Goal: Information Seeking & Learning: Learn about a topic

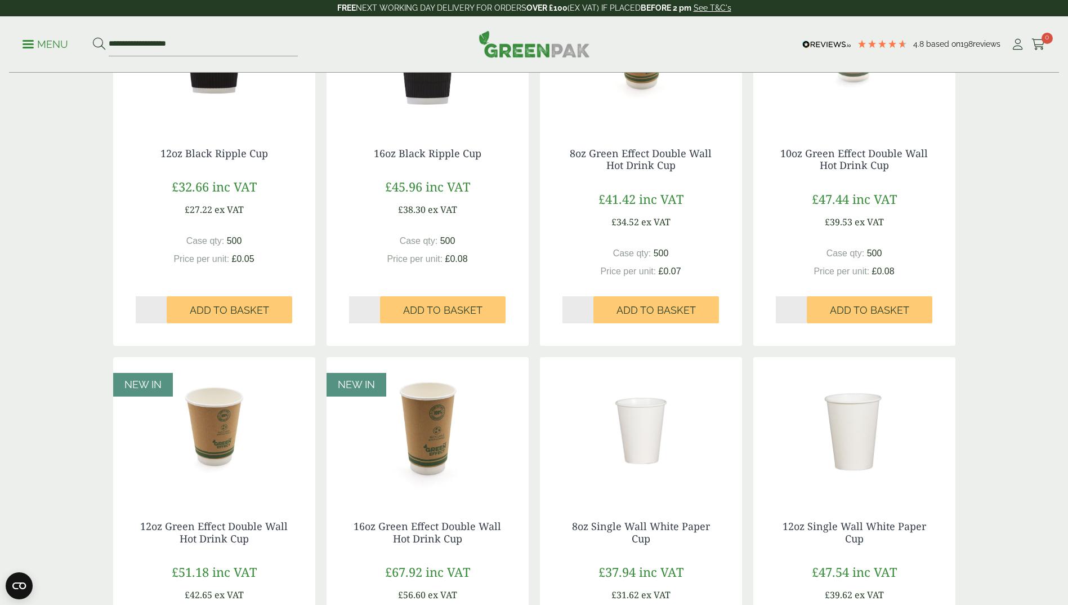
scroll to position [957, 0]
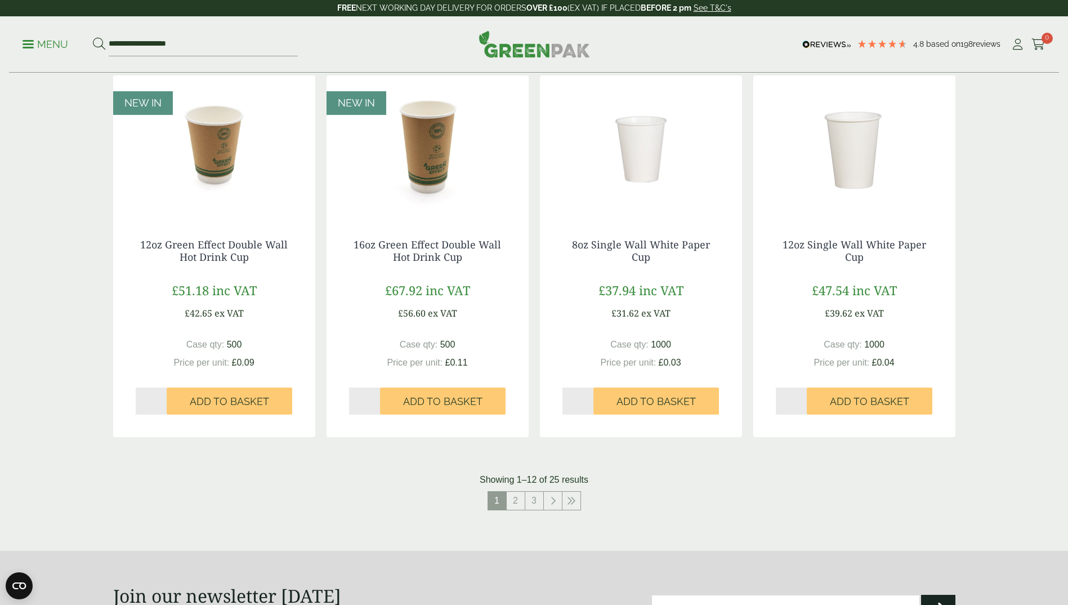
click at [644, 180] on img at bounding box center [641, 145] width 202 height 141
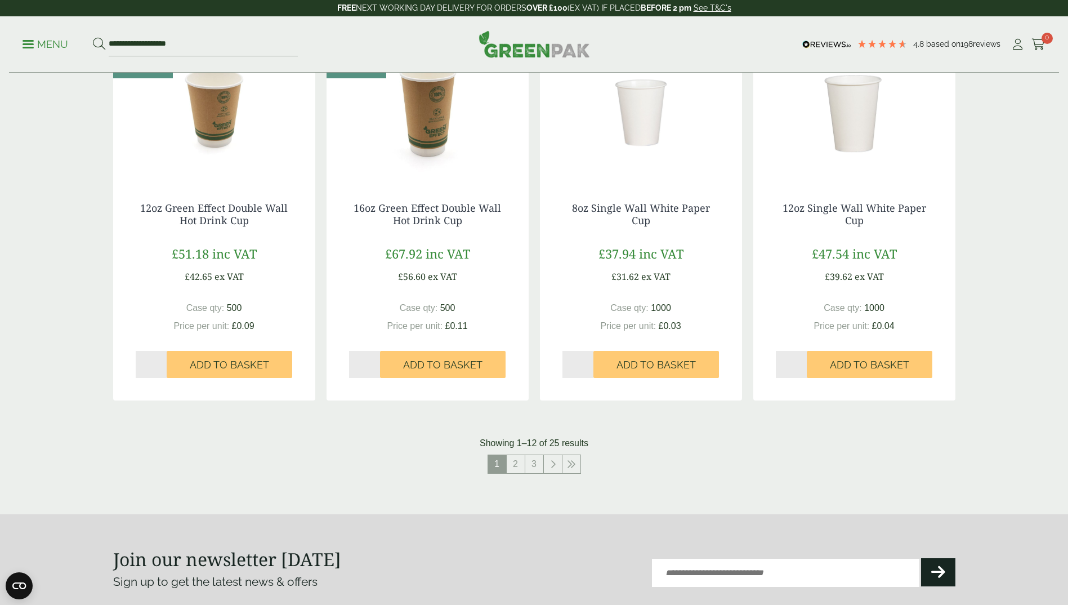
scroll to position [1013, 0]
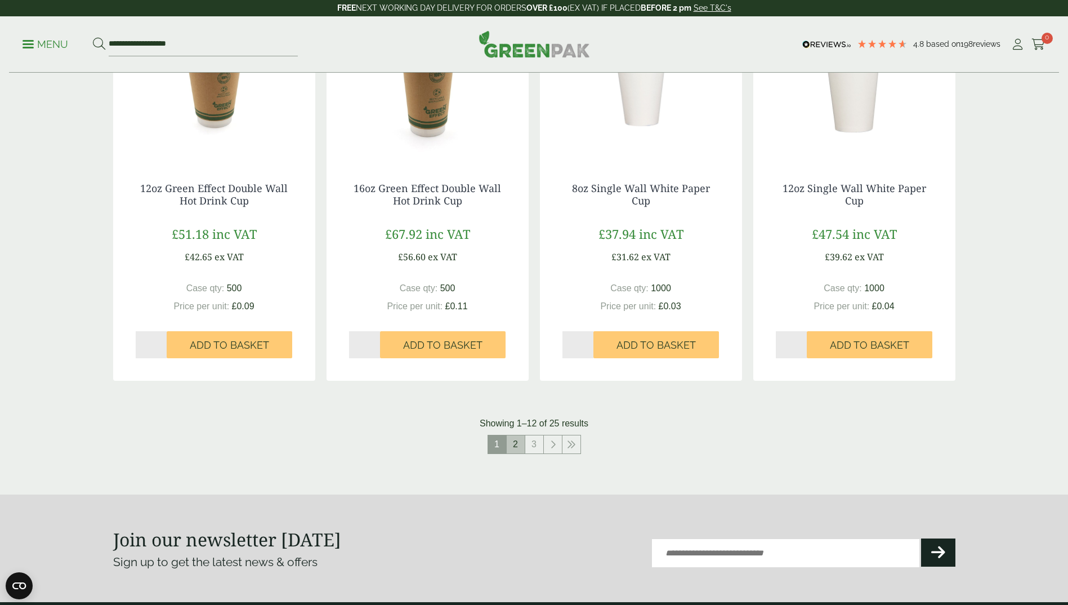
click at [515, 442] on link "2" at bounding box center [516, 444] width 18 height 18
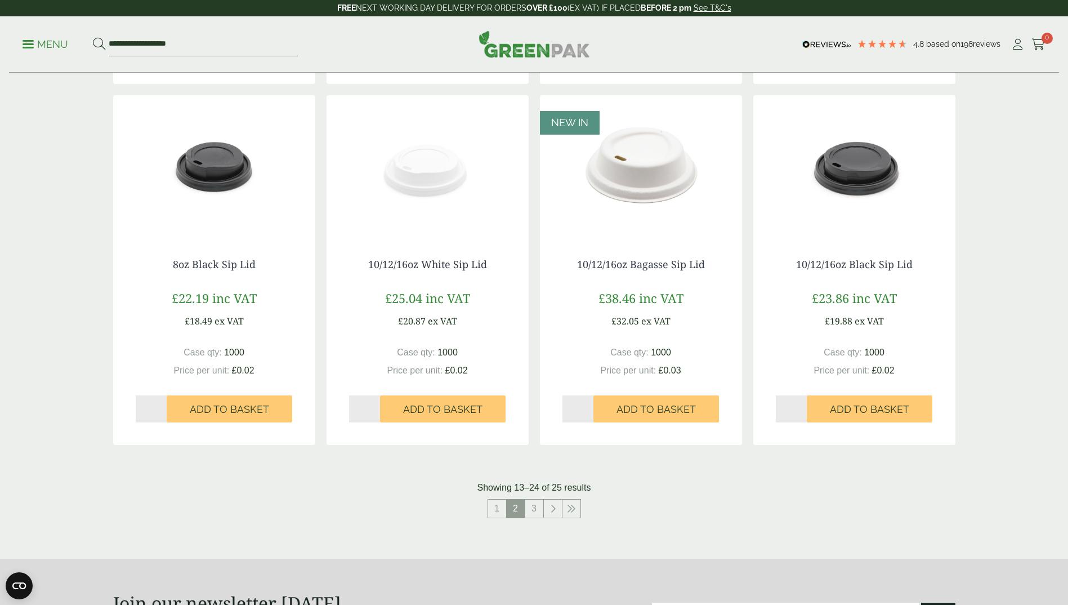
scroll to position [957, 0]
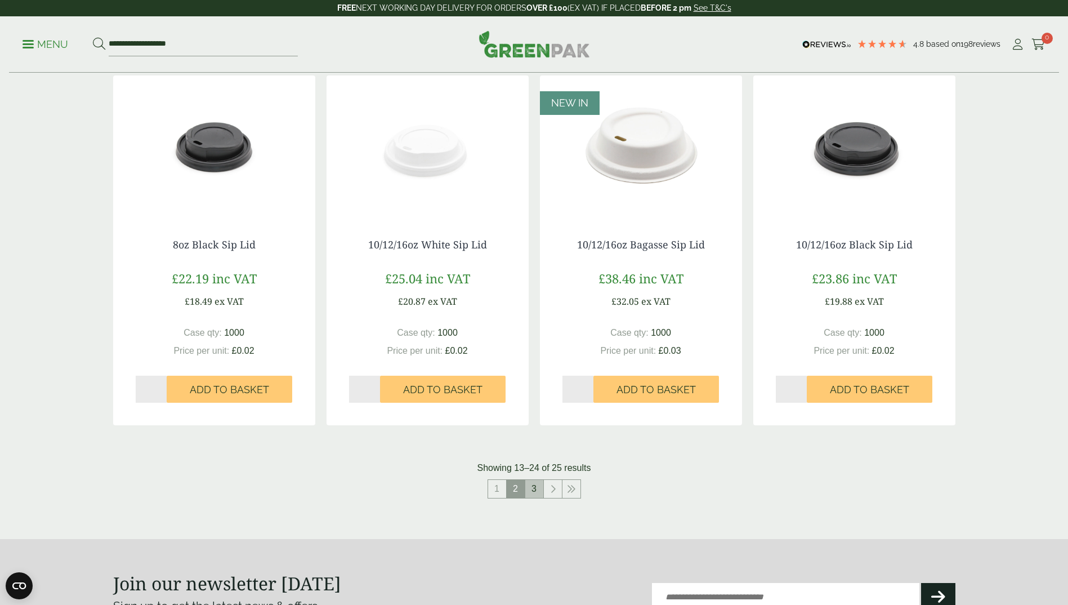
click at [531, 486] on link "3" at bounding box center [534, 489] width 18 height 18
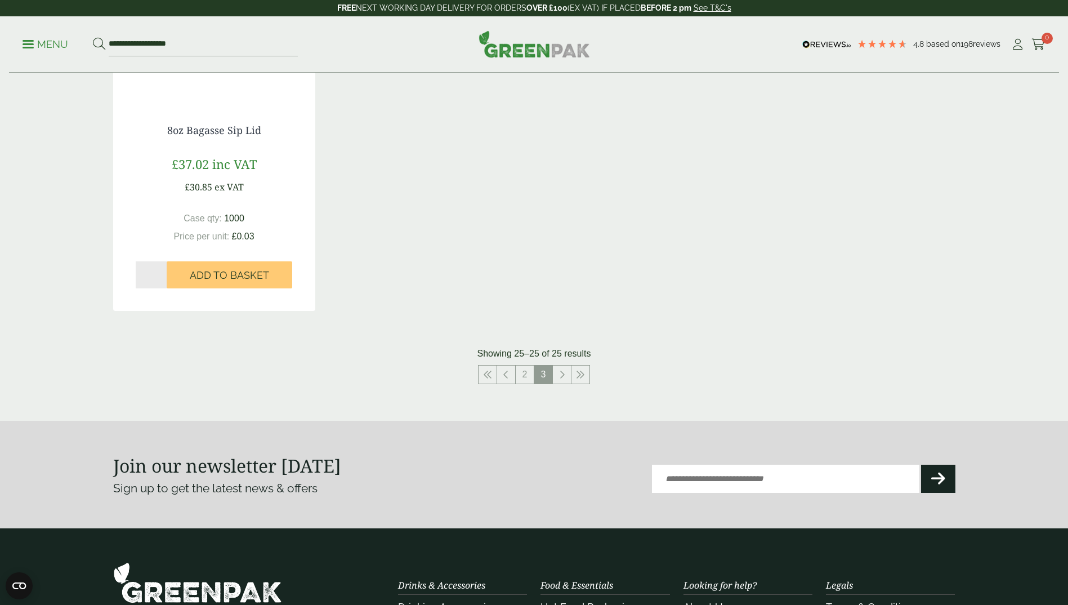
scroll to position [564, 0]
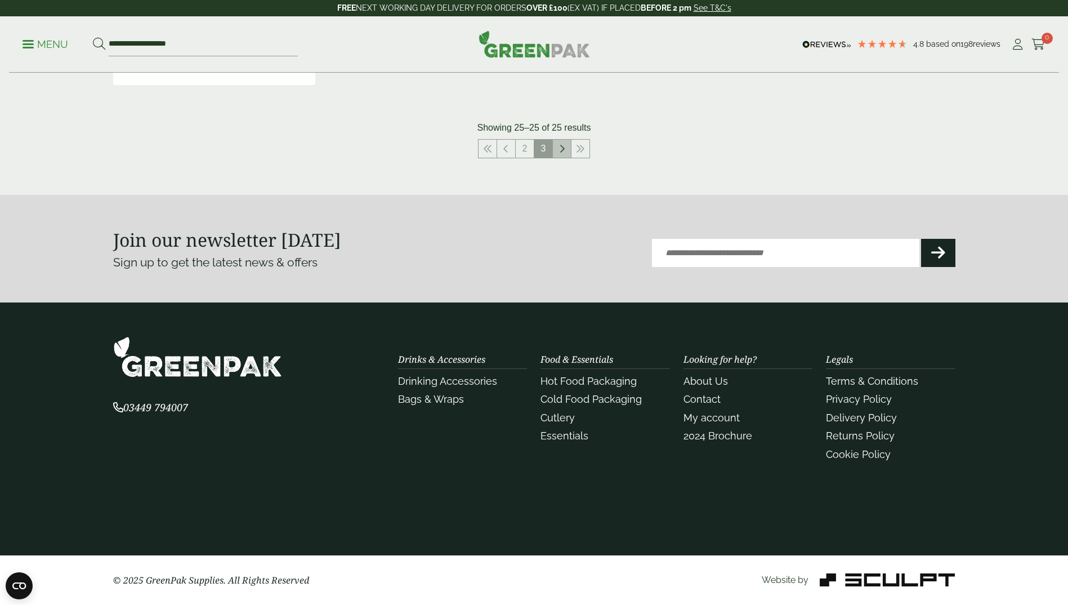
click at [565, 148] on link at bounding box center [562, 149] width 18 height 18
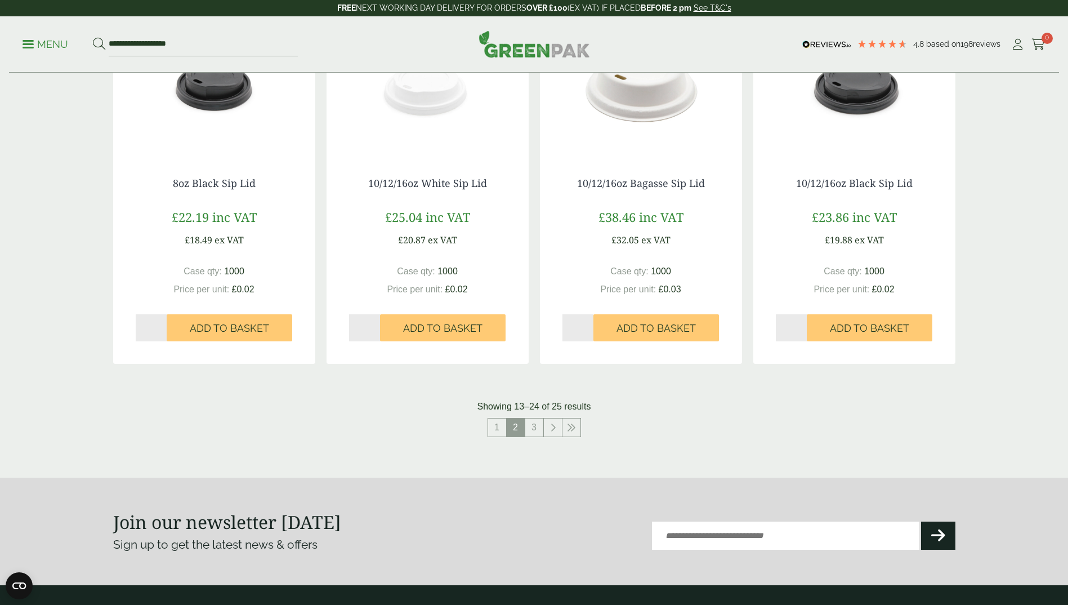
scroll to position [1121, 0]
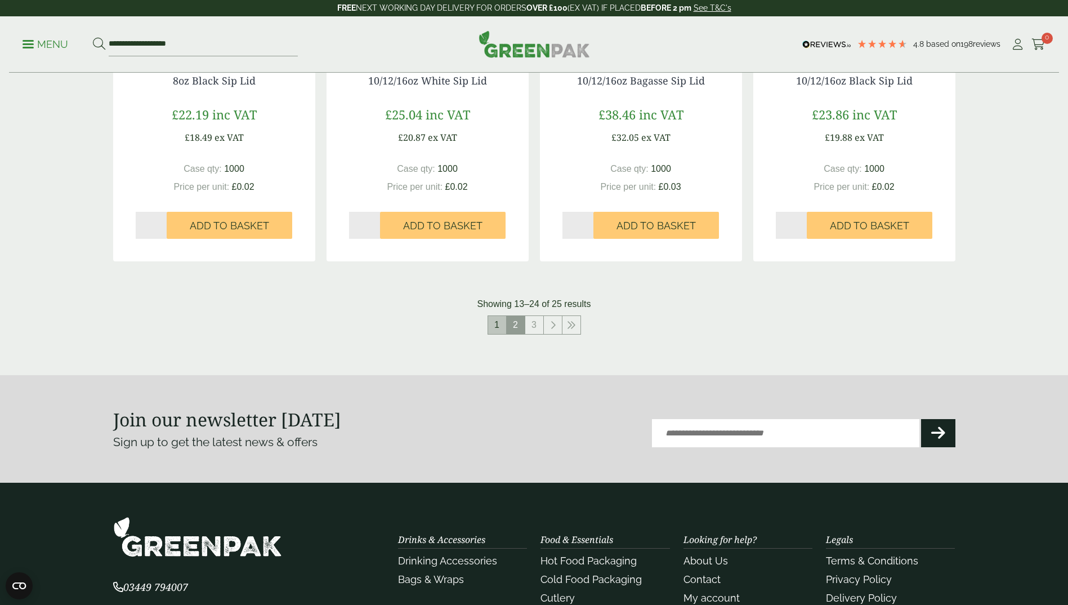
click at [497, 328] on link "1" at bounding box center [497, 325] width 18 height 18
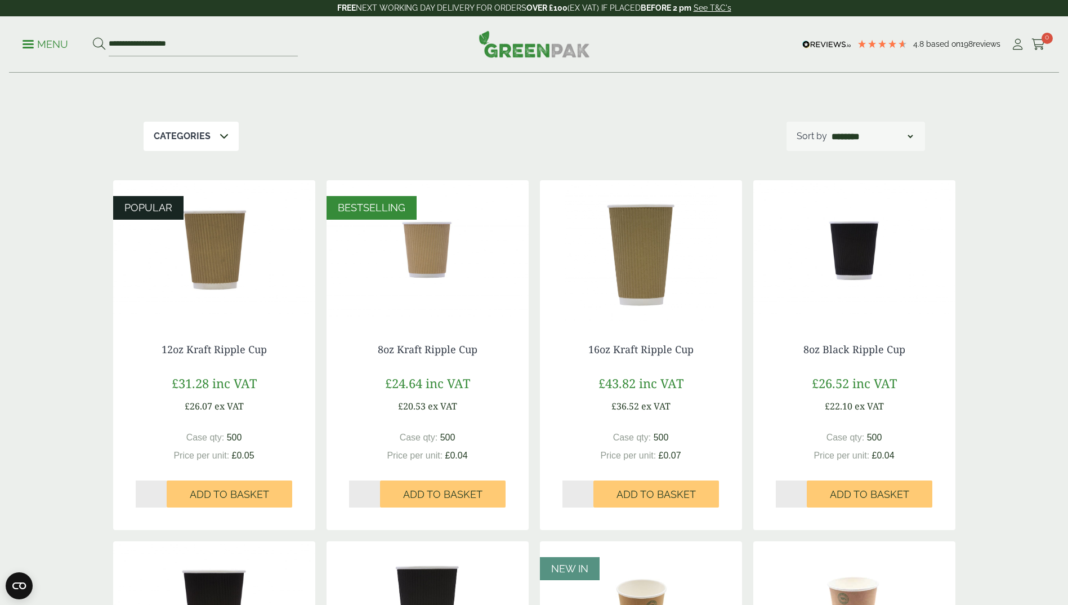
scroll to position [108, 0]
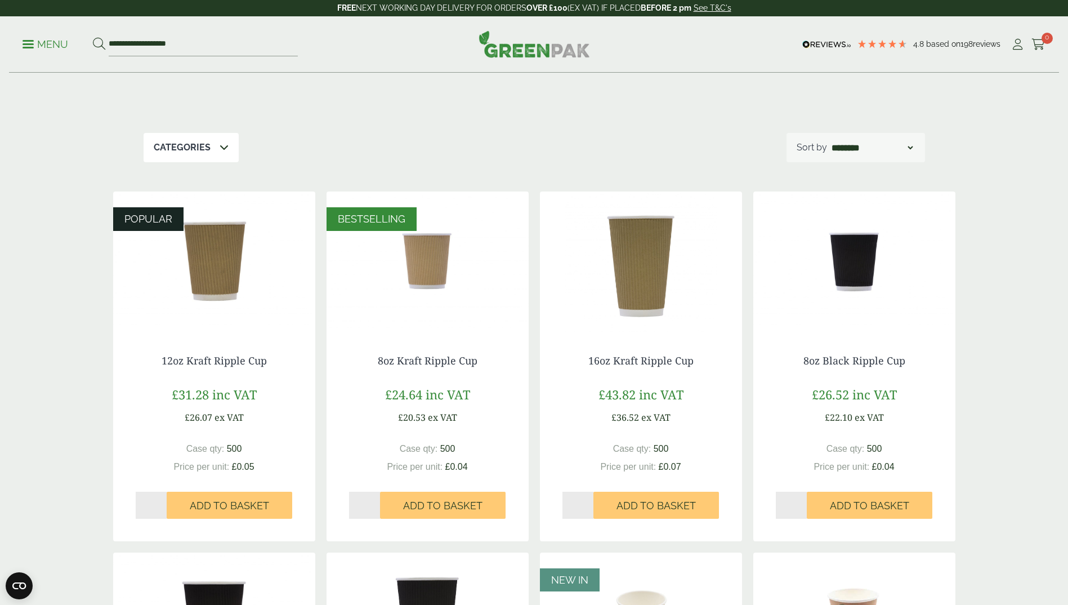
click at [909, 146] on select "**********" at bounding box center [872, 148] width 86 height 14
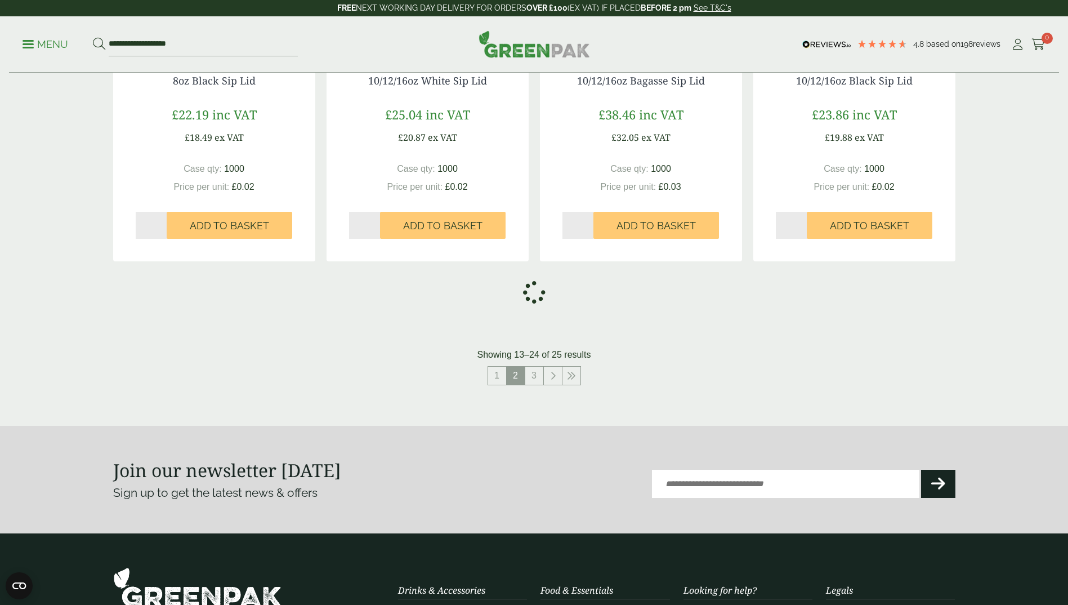
scroll to position [1013, 0]
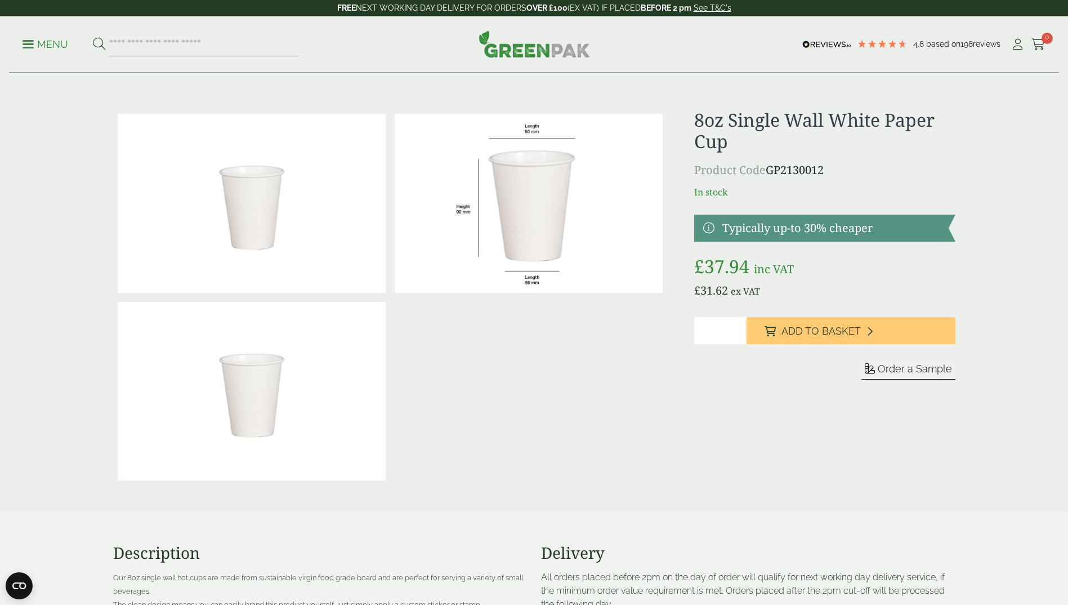
click at [243, 233] on img at bounding box center [252, 203] width 268 height 179
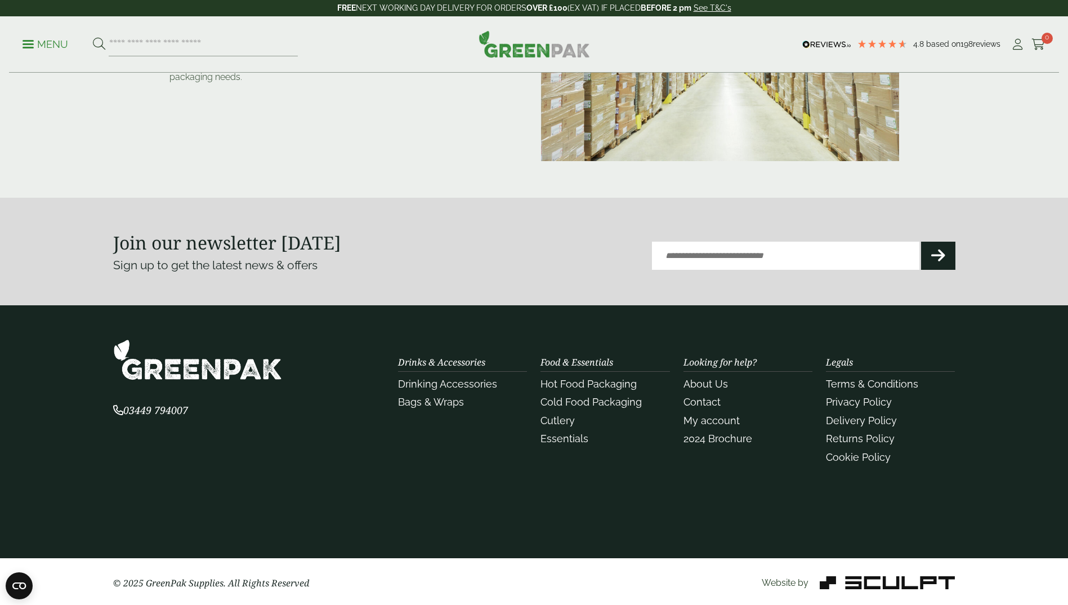
scroll to position [236, 0]
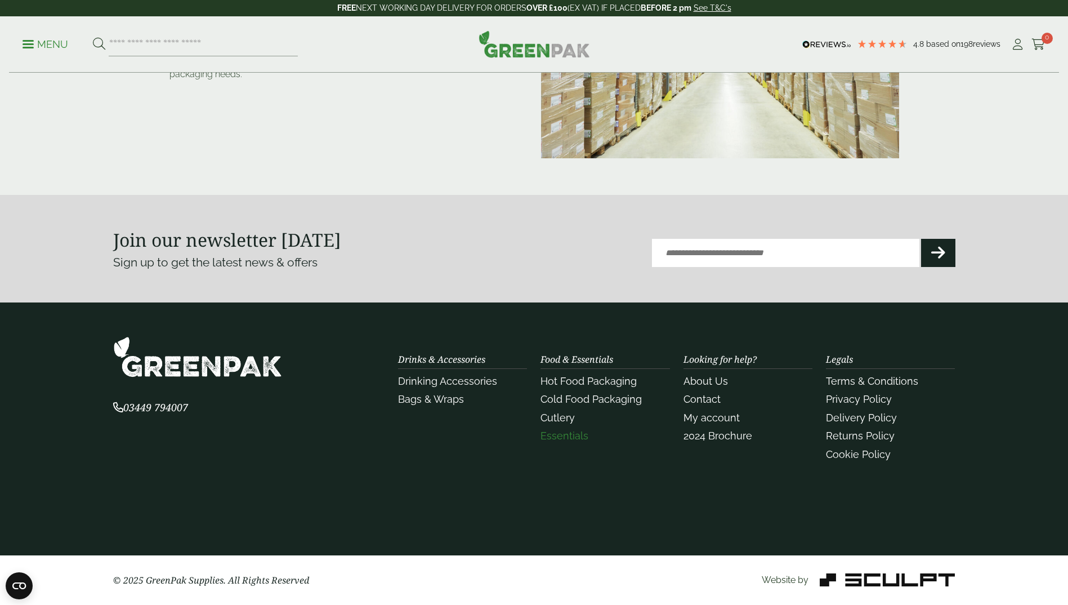
click at [564, 435] on link "Essentials" at bounding box center [564, 436] width 48 height 12
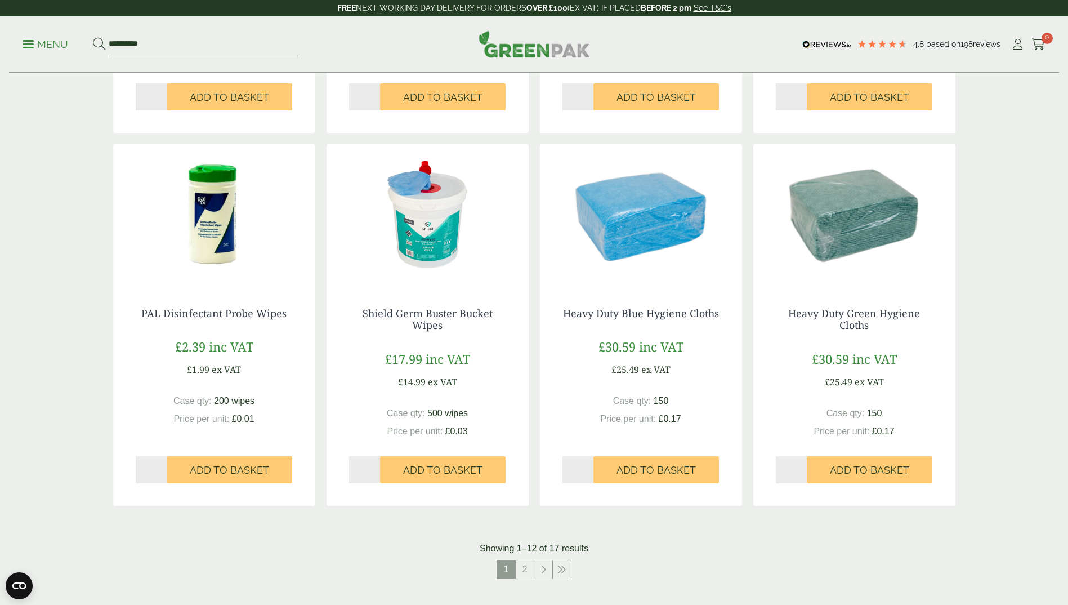
scroll to position [1126, 0]
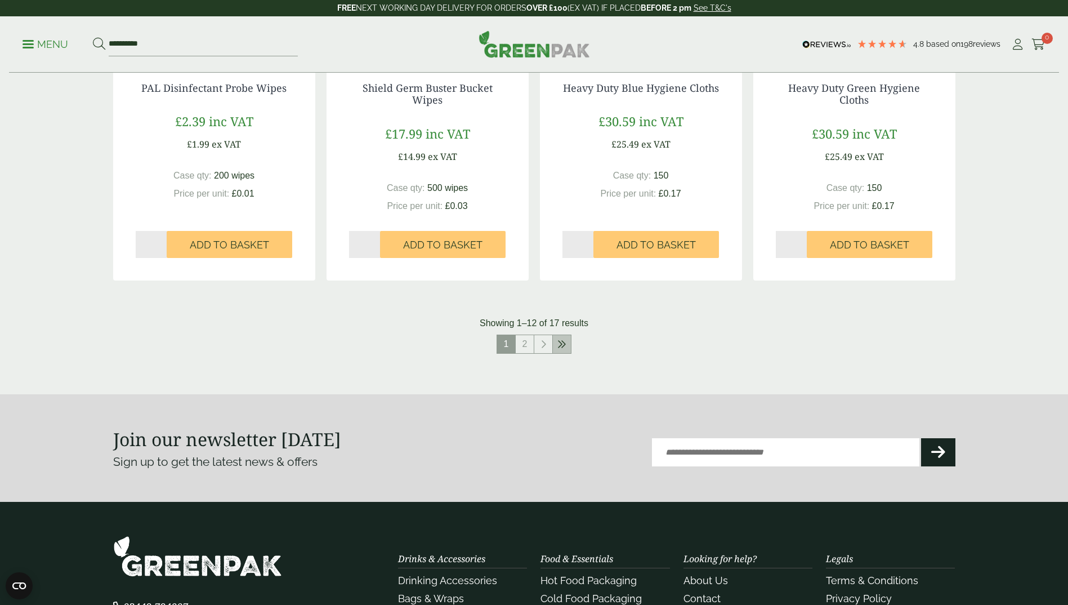
click at [561, 345] on icon at bounding box center [561, 344] width 9 height 9
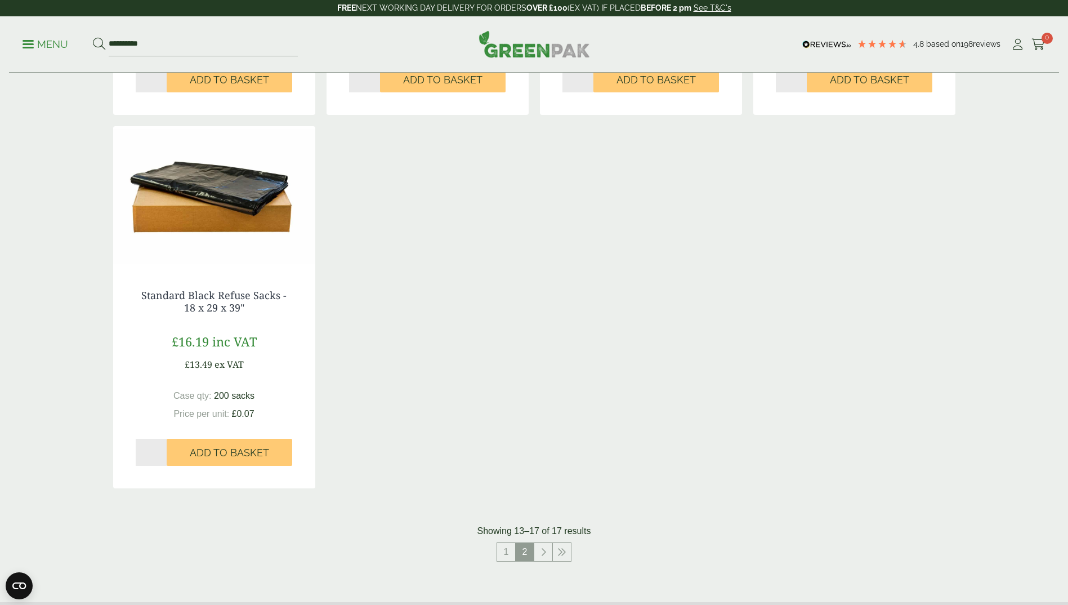
scroll to position [671, 0]
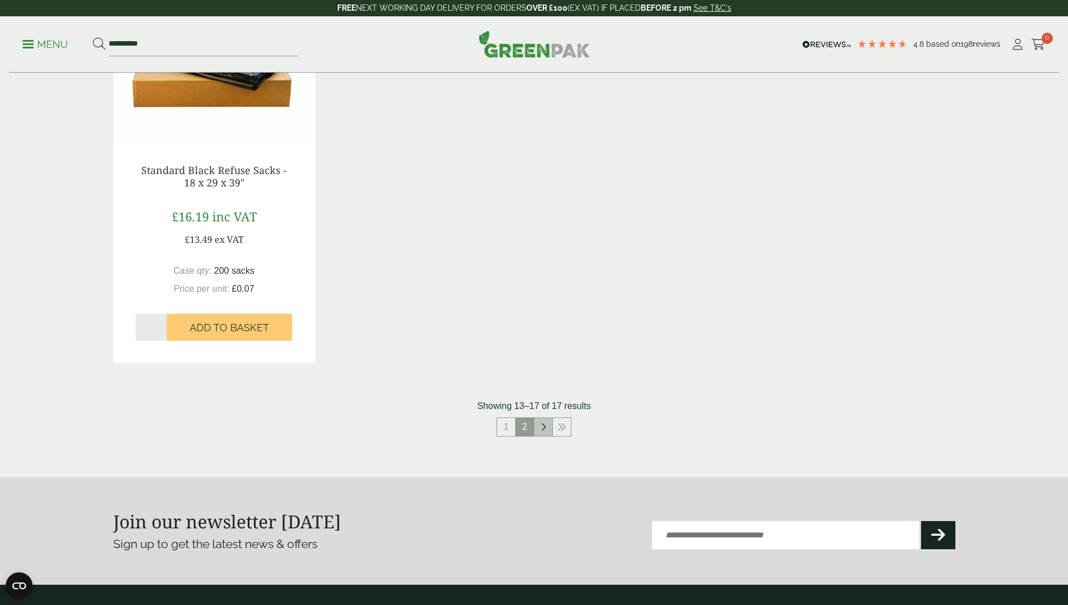
click at [544, 427] on icon at bounding box center [543, 426] width 6 height 9
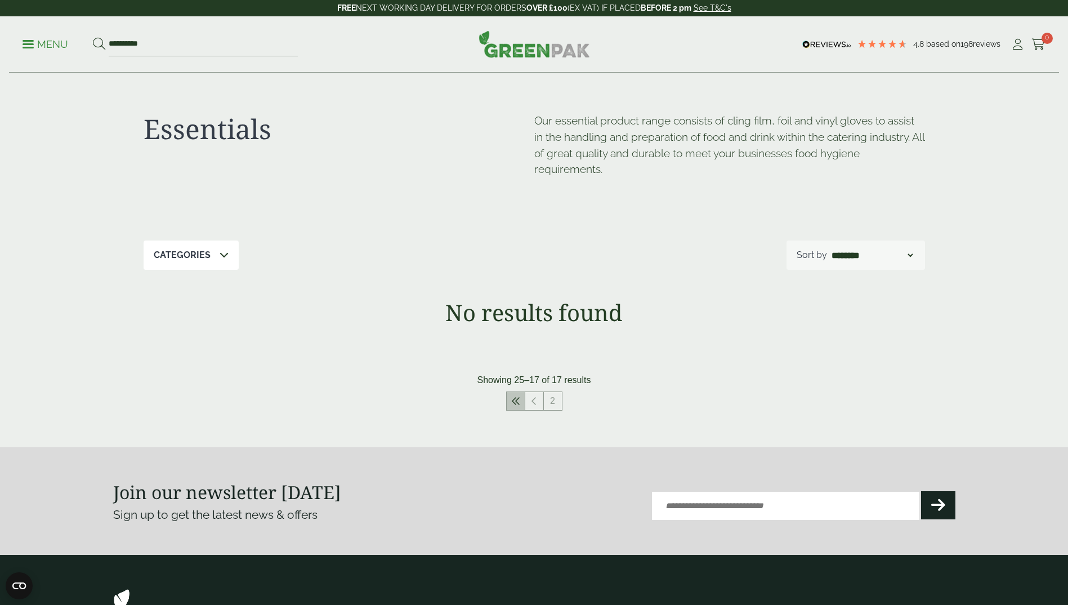
click at [514, 396] on link at bounding box center [516, 401] width 18 height 18
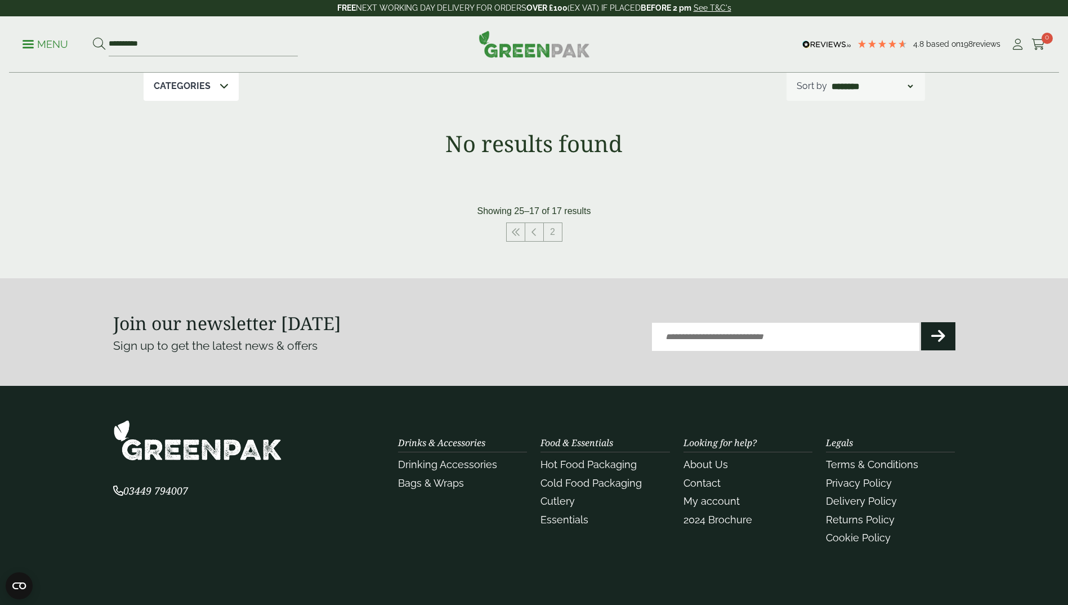
scroll to position [252, 0]
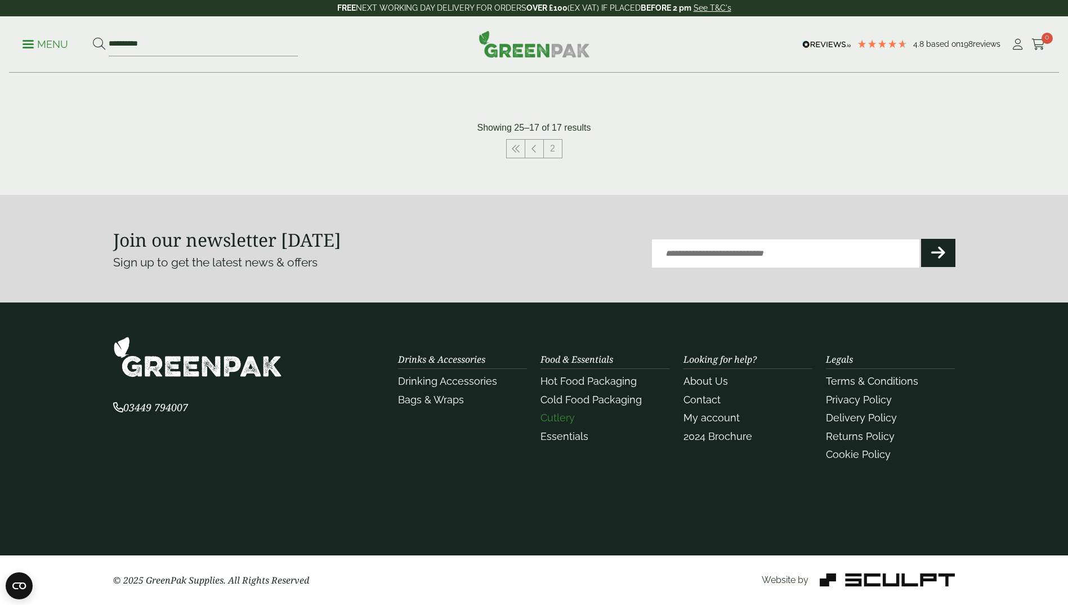
click at [553, 417] on link "Cutlery" at bounding box center [557, 418] width 34 height 12
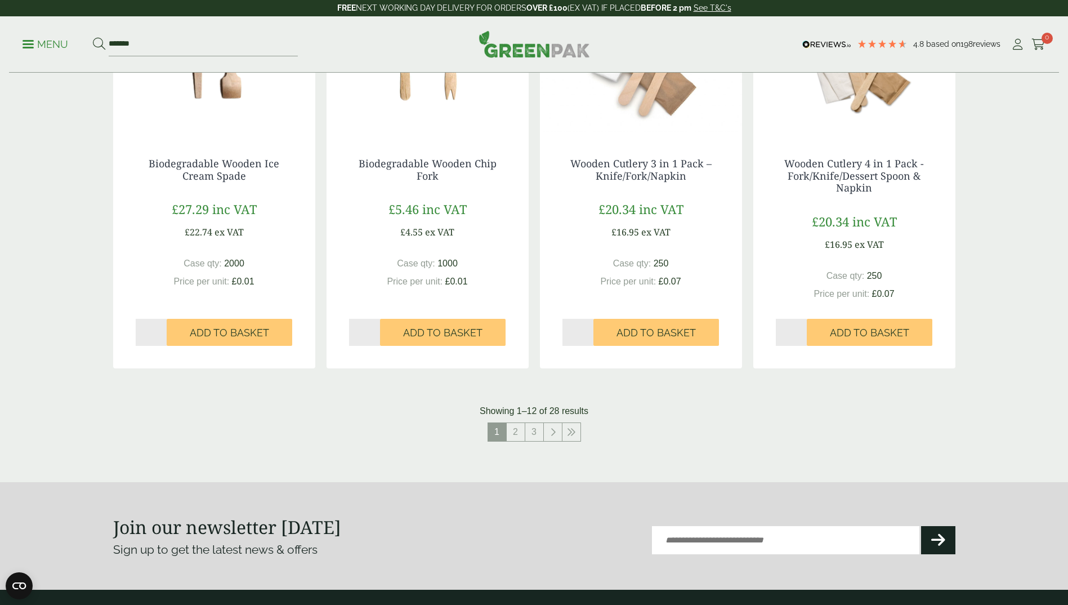
scroll to position [1239, 0]
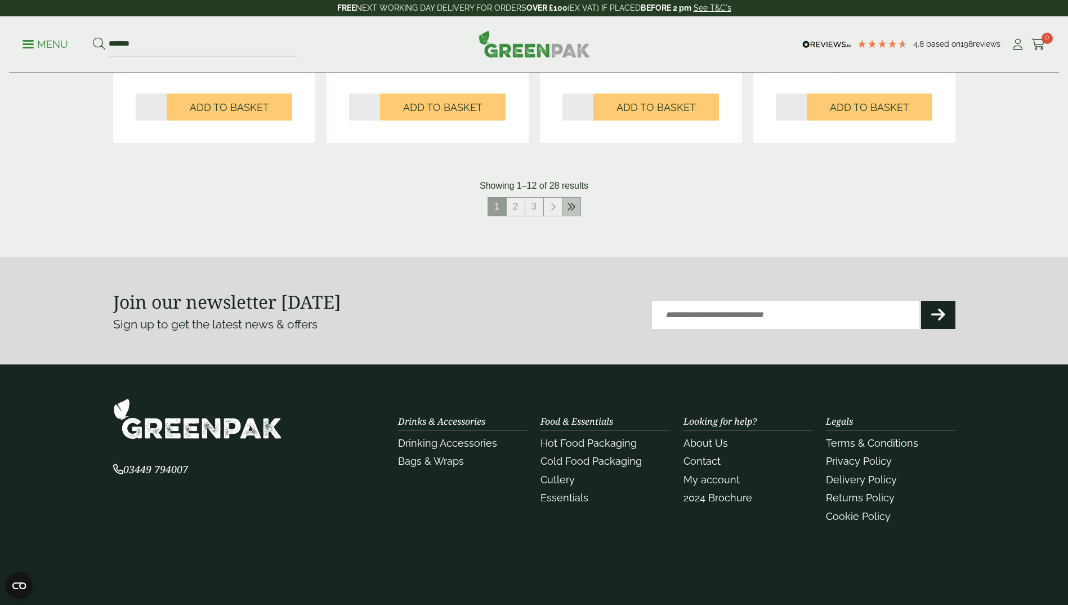
click at [567, 211] on link at bounding box center [571, 207] width 18 height 18
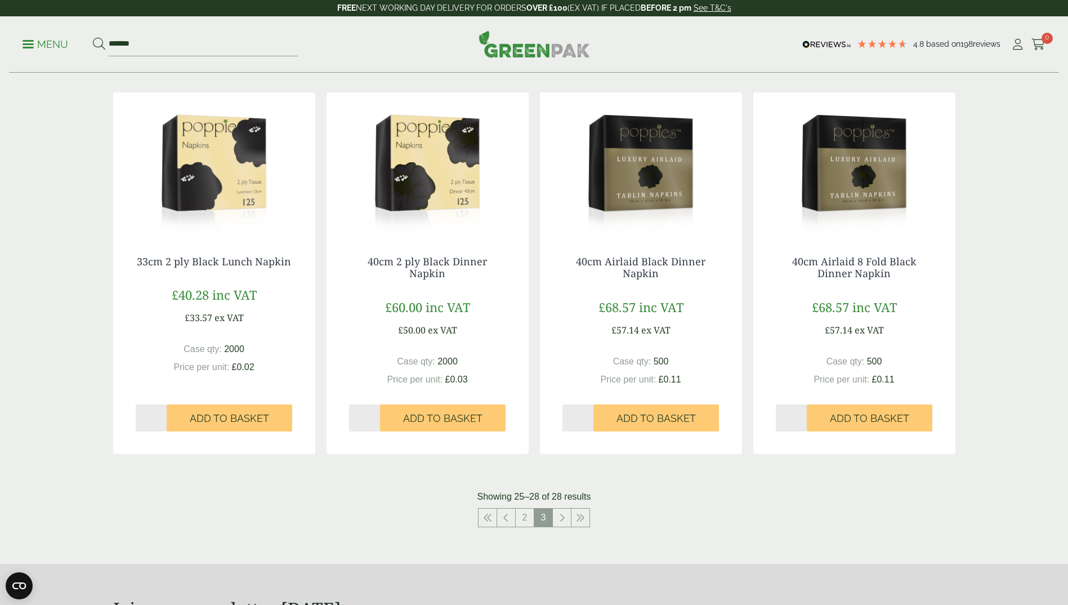
scroll to position [338, 0]
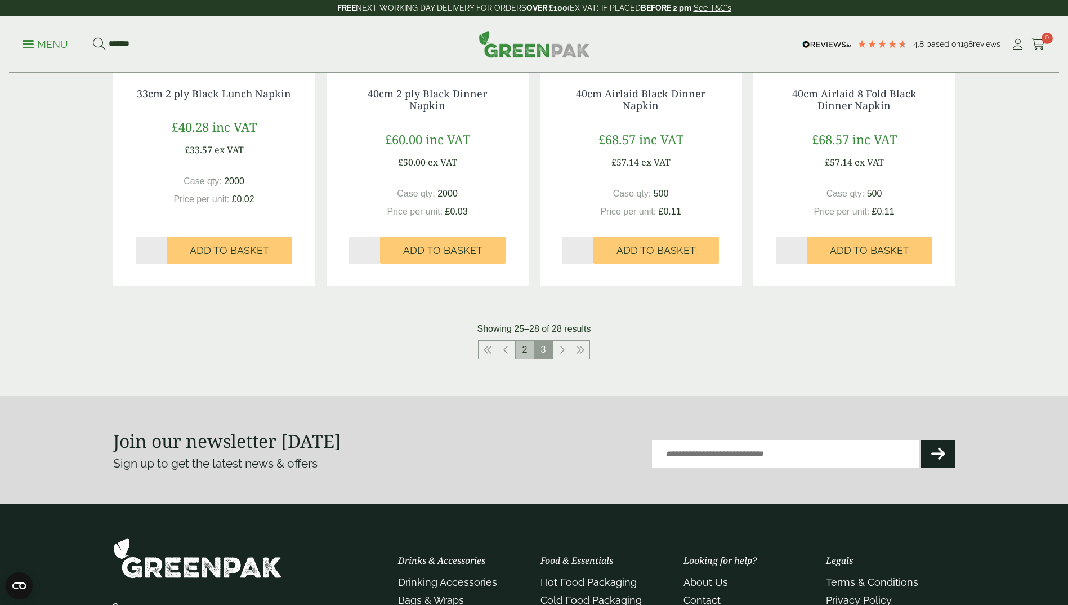
click at [524, 349] on link "2" at bounding box center [525, 350] width 18 height 18
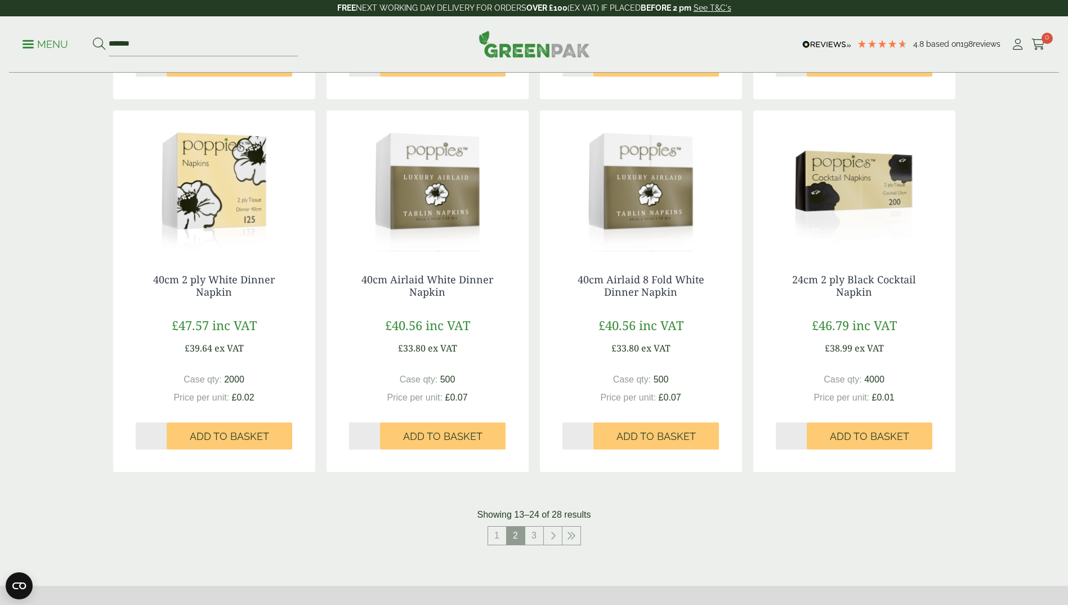
scroll to position [1070, 0]
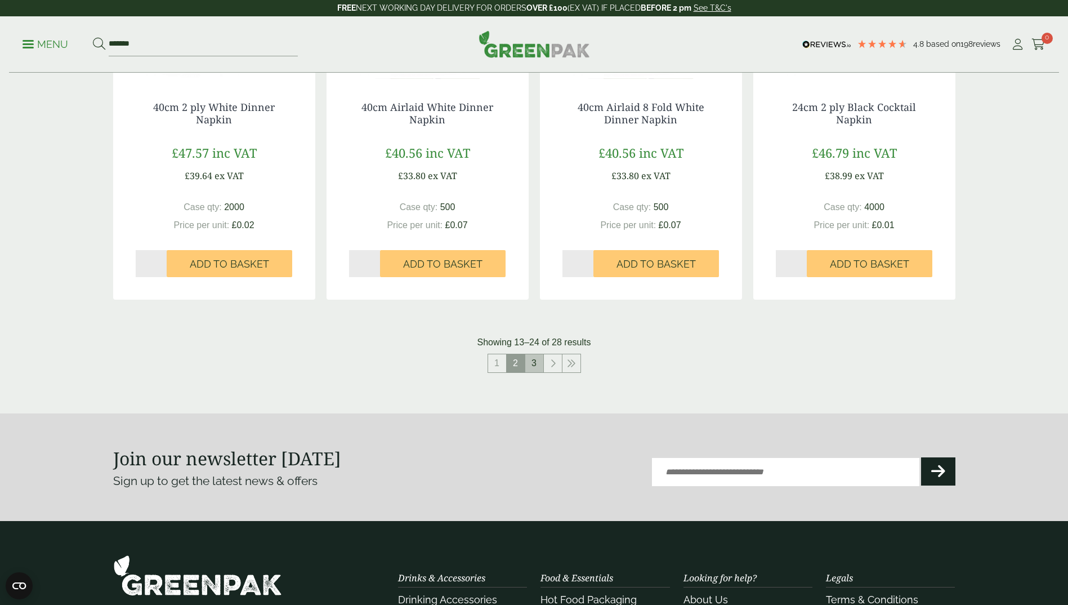
click at [537, 361] on link "3" at bounding box center [534, 363] width 18 height 18
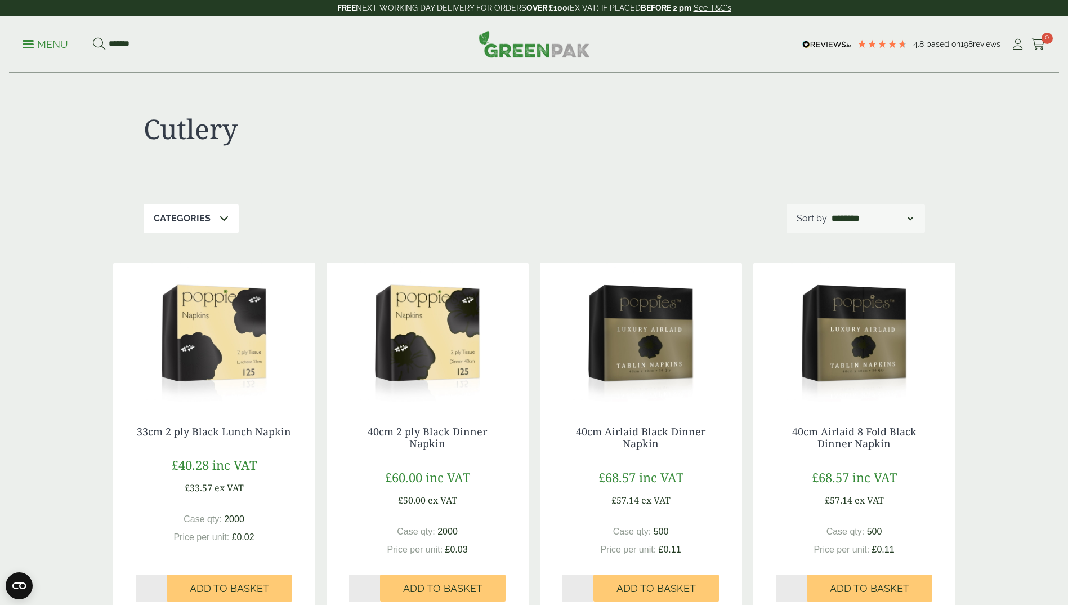
click at [133, 43] on input "*******" at bounding box center [203, 45] width 189 height 24
type input "*"
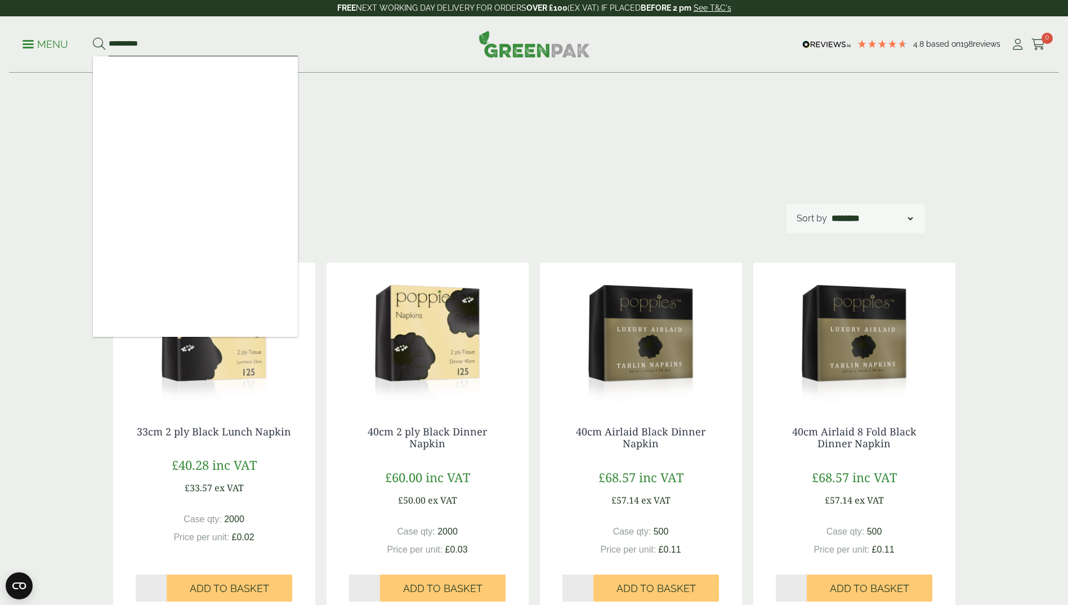
type input "**********"
drag, startPoint x: 153, startPoint y: 44, endPoint x: 253, endPoint y: 60, distance: 102.1
click at [154, 44] on input "**********" at bounding box center [203, 45] width 189 height 24
